Goal: Find specific page/section: Find specific page/section

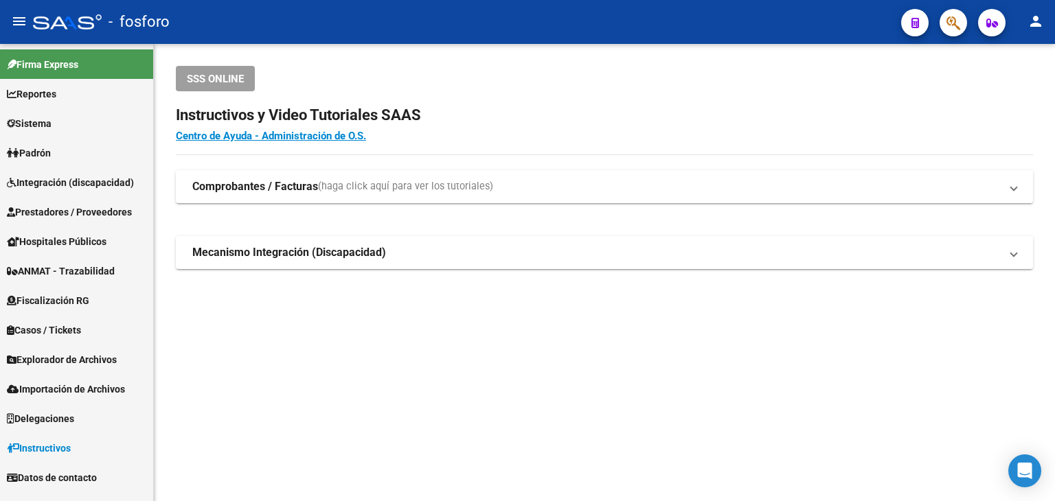
click at [951, 31] on icon "button" at bounding box center [953, 23] width 14 height 16
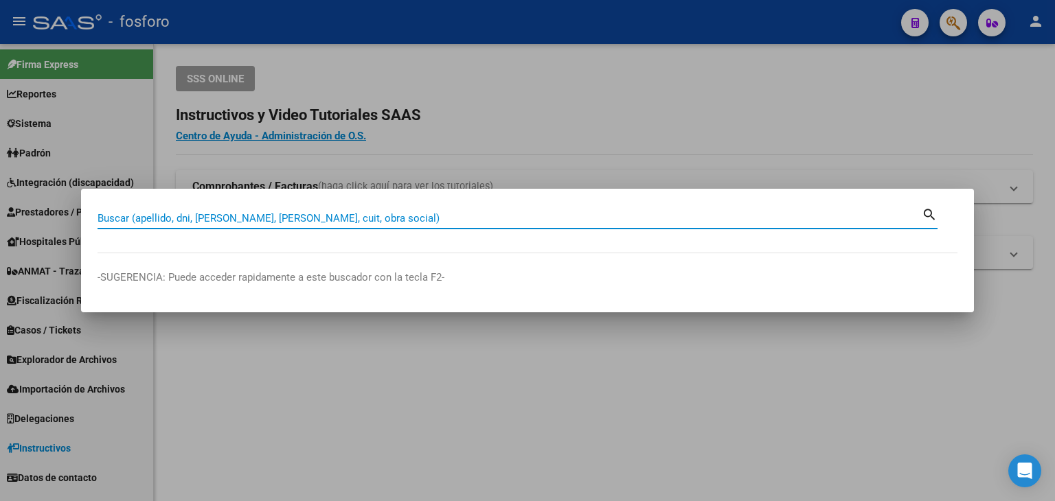
click at [347, 207] on div "Buscar (apellido, dni, [PERSON_NAME], nro traspaso, cuit, obra social) search" at bounding box center [518, 216] width 840 height 23
click at [349, 215] on input "Buscar (apellido, dni, [PERSON_NAME], [PERSON_NAME], cuit, obra social)" at bounding box center [510, 218] width 824 height 12
paste input "2394524310"
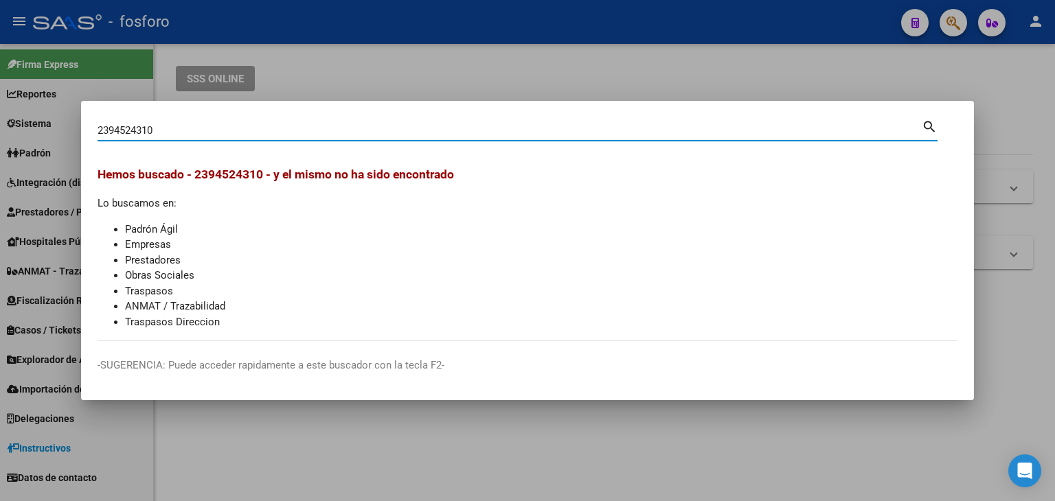
drag, startPoint x: 187, startPoint y: 125, endPoint x: 52, endPoint y: 128, distance: 135.3
click at [52, 128] on div "2394524310 Buscar (apellido, dni, cuil, nro traspaso, cuit, obra social) search…" at bounding box center [527, 250] width 1055 height 501
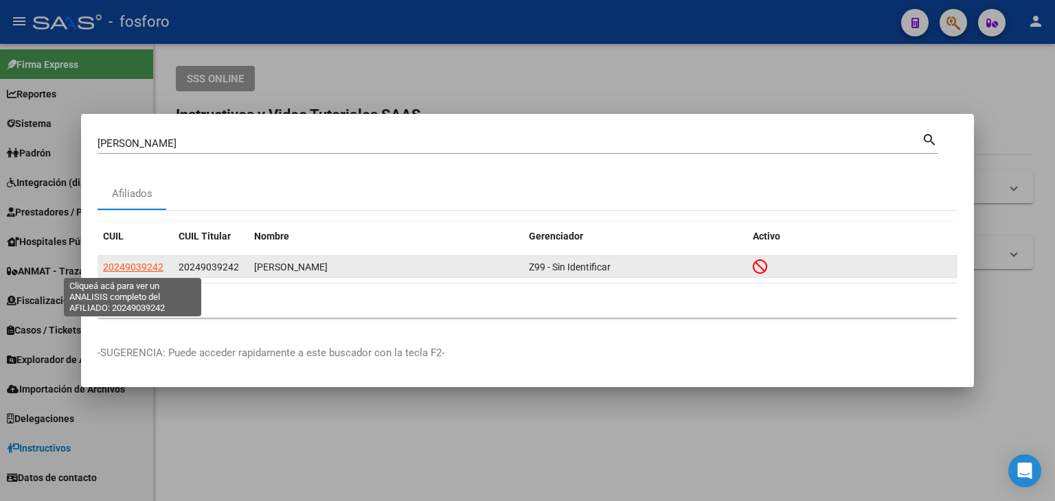
click at [135, 265] on span "20249039242" at bounding box center [133, 267] width 60 height 11
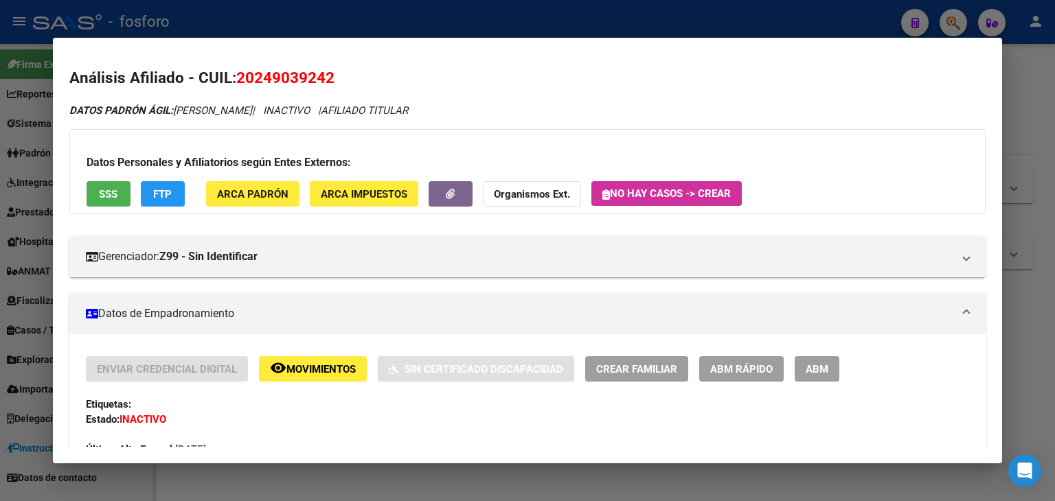
click at [1029, 166] on div at bounding box center [527, 250] width 1055 height 501
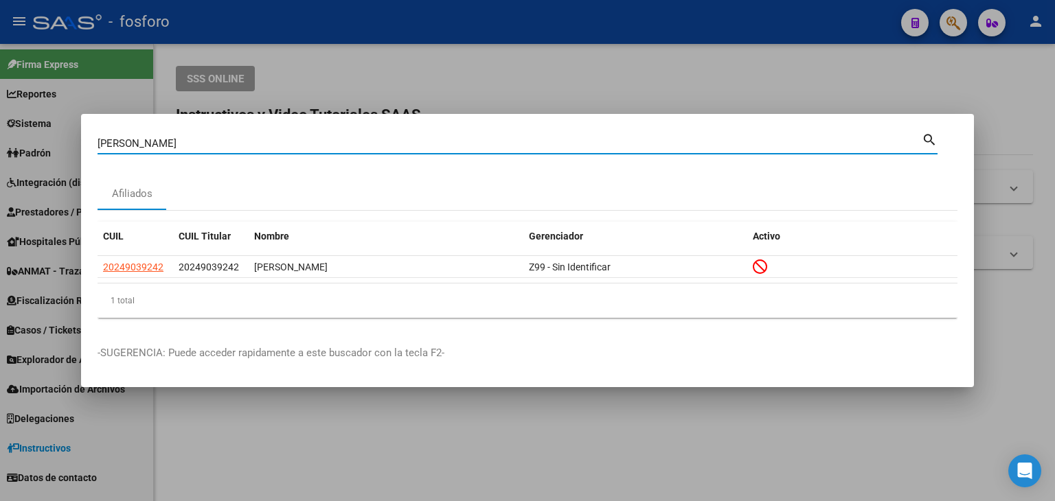
drag, startPoint x: 263, startPoint y: 145, endPoint x: 99, endPoint y: 155, distance: 164.4
click at [98, 157] on div "[PERSON_NAME] (apellido, dni, cuil, nro [PERSON_NAME], cuit, obra social) search" at bounding box center [518, 148] width 840 height 36
paste input "27-18524218-3"
type input "27185242183"
